Goal: Information Seeking & Learning: Learn about a topic

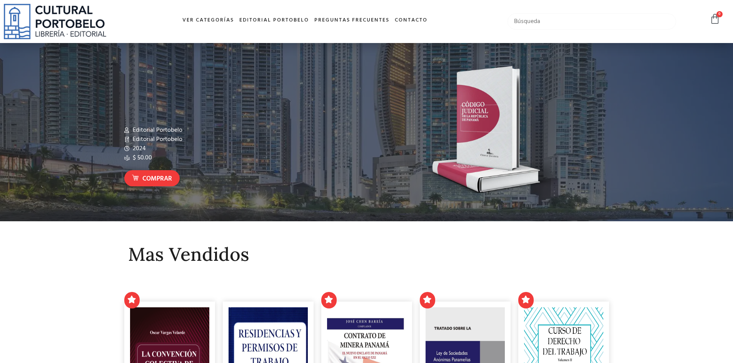
click at [537, 18] on input "text" at bounding box center [591, 21] width 169 height 16
click at [539, 18] on input "globalizaxion" at bounding box center [591, 21] width 169 height 16
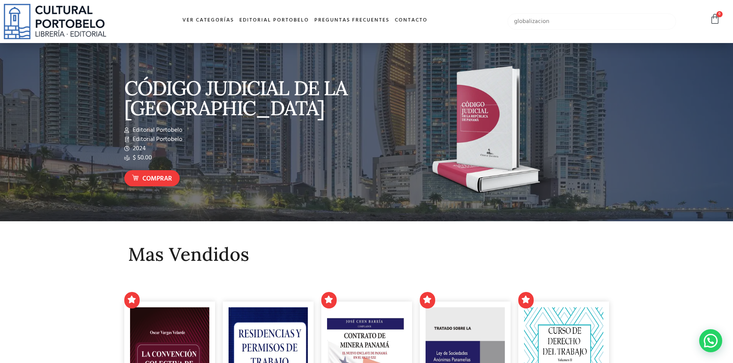
click at [632, 24] on input "globalizacion" at bounding box center [591, 21] width 169 height 16
type input "globalizacion"
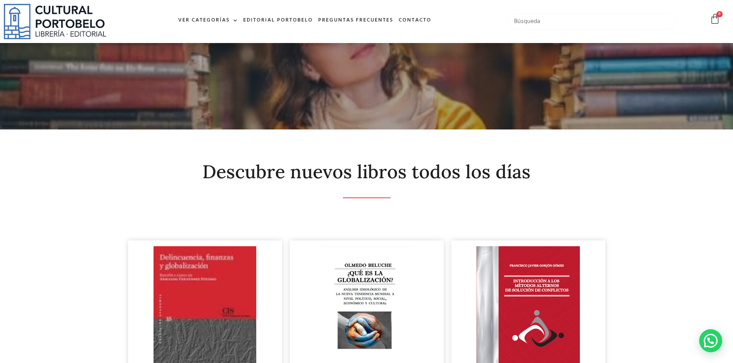
click at [542, 19] on input "text" at bounding box center [591, 21] width 169 height 16
type input "identidad"
